Goal: Task Accomplishment & Management: Use online tool/utility

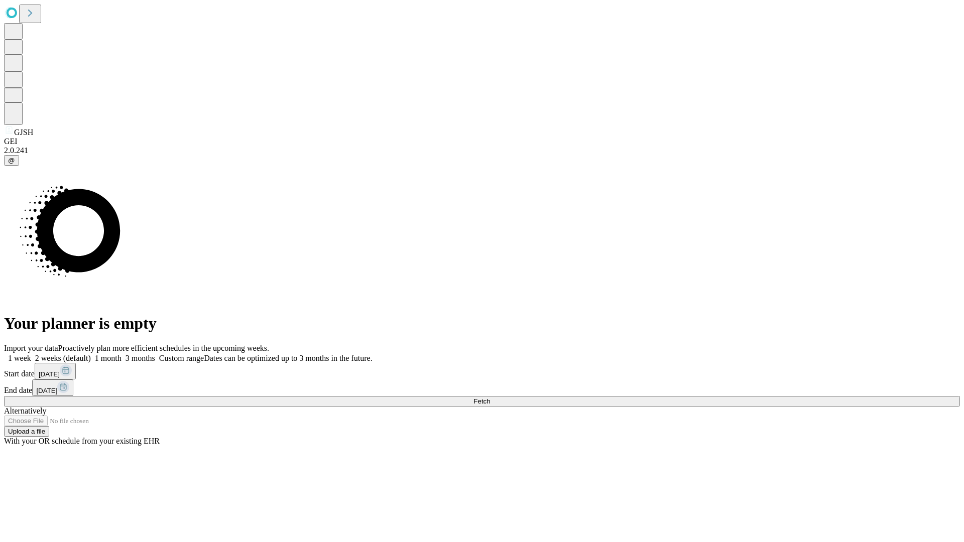
click at [490, 398] on span "Fetch" at bounding box center [482, 402] width 17 height 8
